Goal: Task Accomplishment & Management: Use online tool/utility

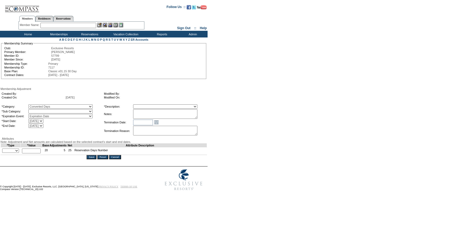
click at [48, 112] on select "Converted Days" at bounding box center [60, 111] width 64 height 4
select select "1069"
click at [39, 110] on select "Converted Days" at bounding box center [60, 111] width 64 height 4
click at [159, 108] on select "Membership/Transfer Fee Adjustment Membership Fee Adjustment Add-On Fee Adjustm…" at bounding box center [165, 106] width 64 height 4
select select "275"
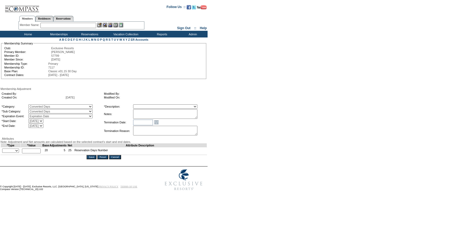
click at [143, 105] on select "Membership/Transfer Fee Adjustment Membership Fee Adjustment Add-On Fee Adjustm…" at bounding box center [165, 106] width 64 height 4
click at [164, 115] on textarea at bounding box center [165, 114] width 64 height 10
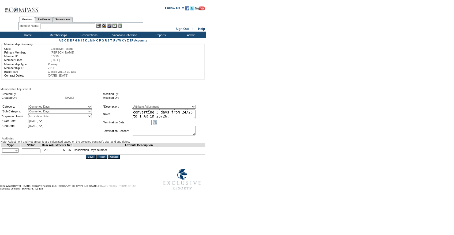
scroll to position [8, 0]
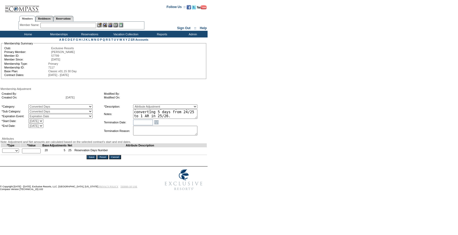
type textarea "[PERSON_NAME] case [DATE], converting 5 days from 24/25 to 1 AR in 25/26."
click at [236, 110] on form "Follow Us ::" at bounding box center [228, 97] width 456 height 192
click at [14, 155] on td "+ - Override *" at bounding box center [11, 151] width 20 height 8
click at [14, 153] on select "+ - Override" at bounding box center [10, 151] width 17 height 4
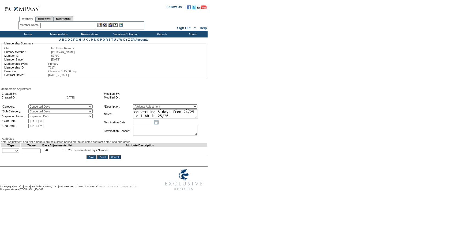
select select "2"
click at [3, 153] on select "+ - Override" at bounding box center [10, 151] width 17 height 4
click at [33, 154] on input "text" at bounding box center [31, 151] width 19 height 5
type input "5"
click at [194, 118] on textarea "[PERSON_NAME] case [DATE], converting 5 days from 24/25 to 1 AR in 25/26." at bounding box center [165, 114] width 64 height 10
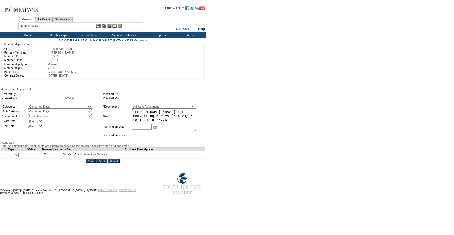
scroll to position [0, 0]
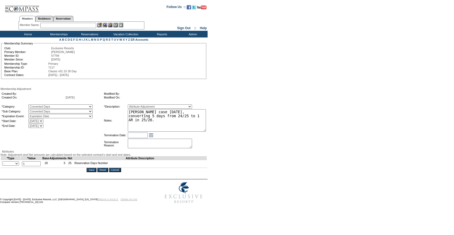
drag, startPoint x: 206, startPoint y: 119, endPoint x: 219, endPoint y: 132, distance: 18.8
click at [219, 132] on form "Follow Us ::" at bounding box center [226, 103] width 452 height 205
click at [96, 172] on input "Save" at bounding box center [92, 170] width 10 height 4
